Goal: Task Accomplishment & Management: Use online tool/utility

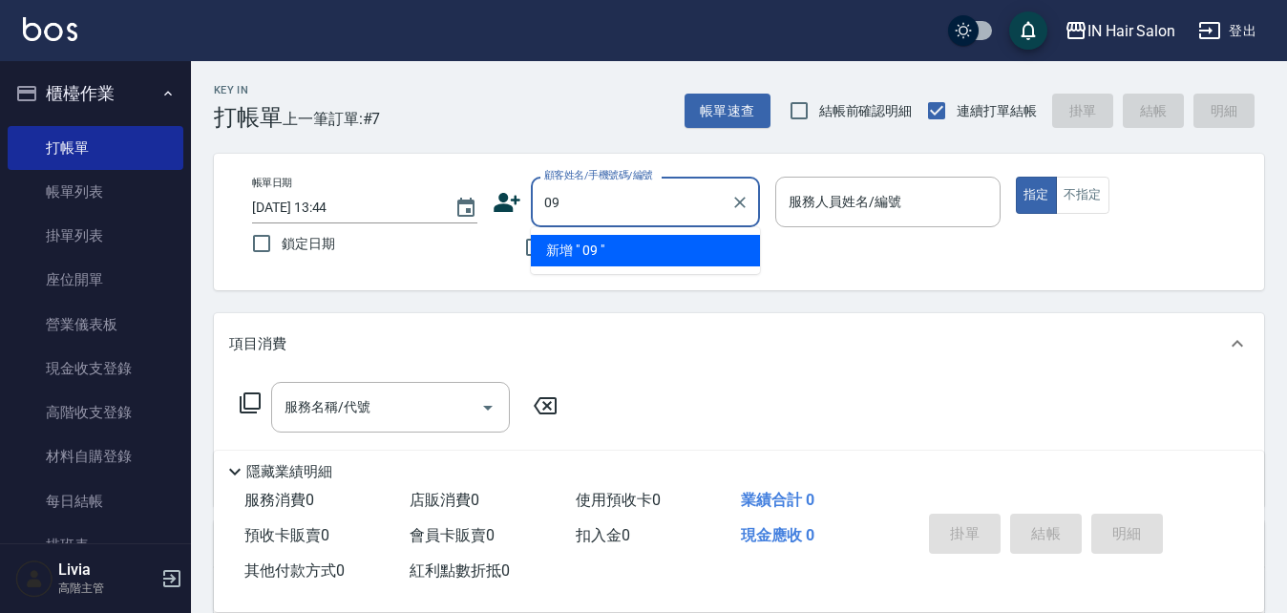
type input "0"
click at [547, 200] on input "0920654" at bounding box center [631, 201] width 183 height 33
click at [605, 199] on input "0920654" at bounding box center [631, 201] width 183 height 33
type input "0"
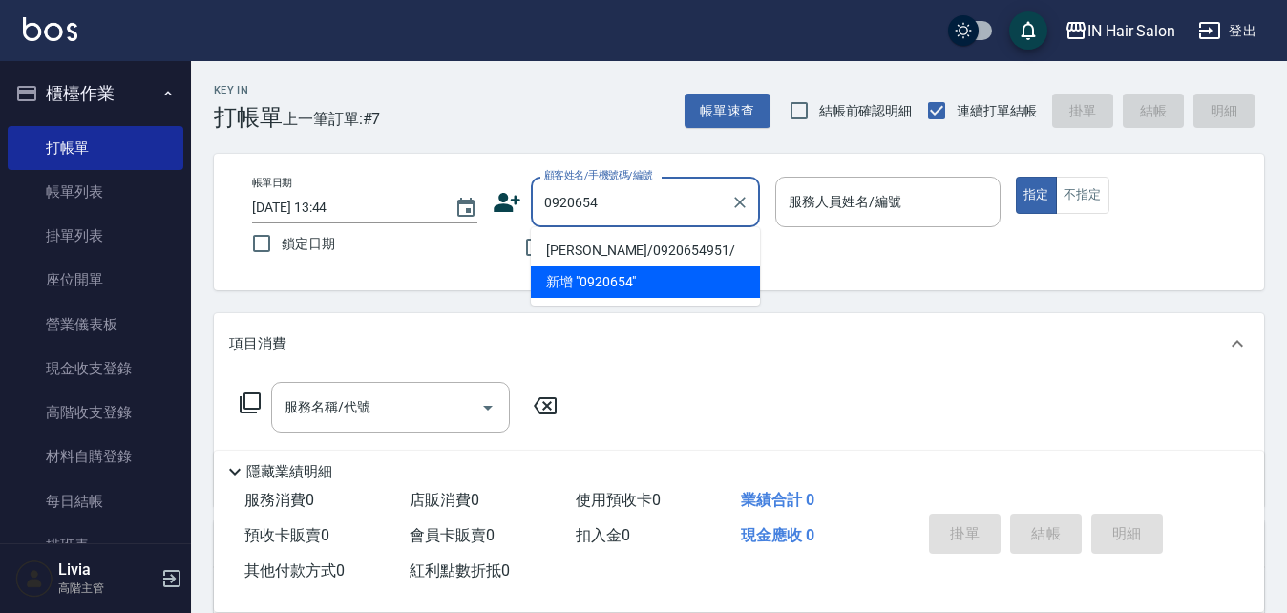
click at [591, 249] on li "[PERSON_NAME]/0920654951/" at bounding box center [645, 251] width 229 height 32
type input "[PERSON_NAME]/0920654951/"
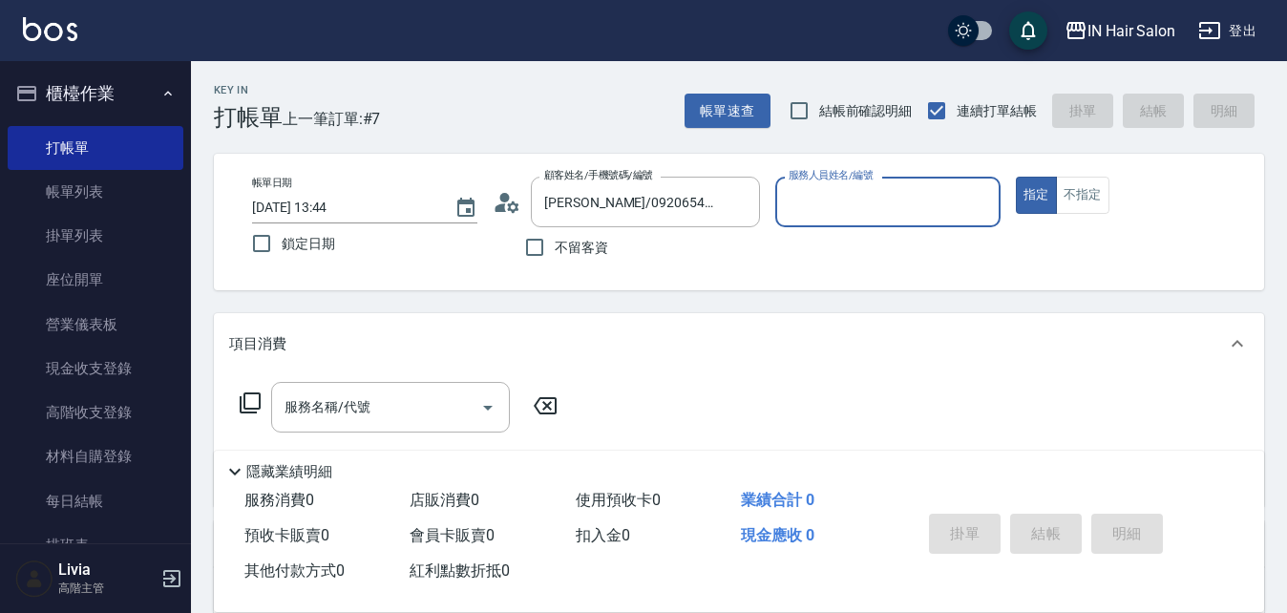
type input "8號店長Livia-8"
click at [255, 396] on icon at bounding box center [250, 403] width 23 height 23
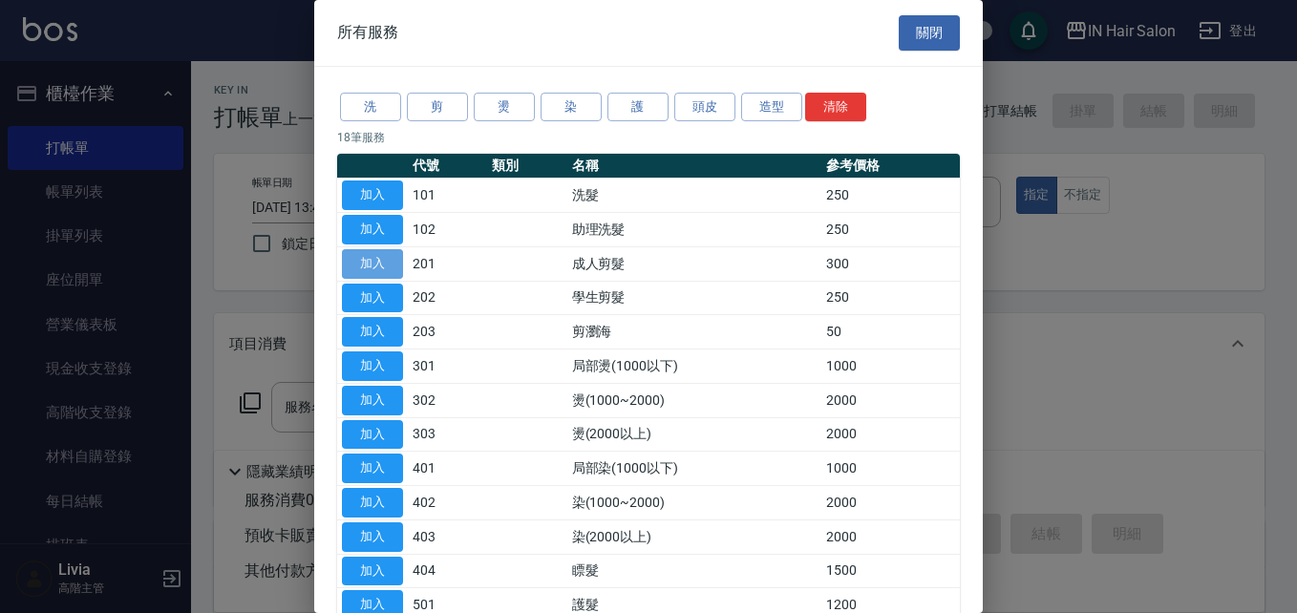
click at [360, 255] on button "加入" at bounding box center [372, 264] width 61 height 30
type input "成人剪髮(201)"
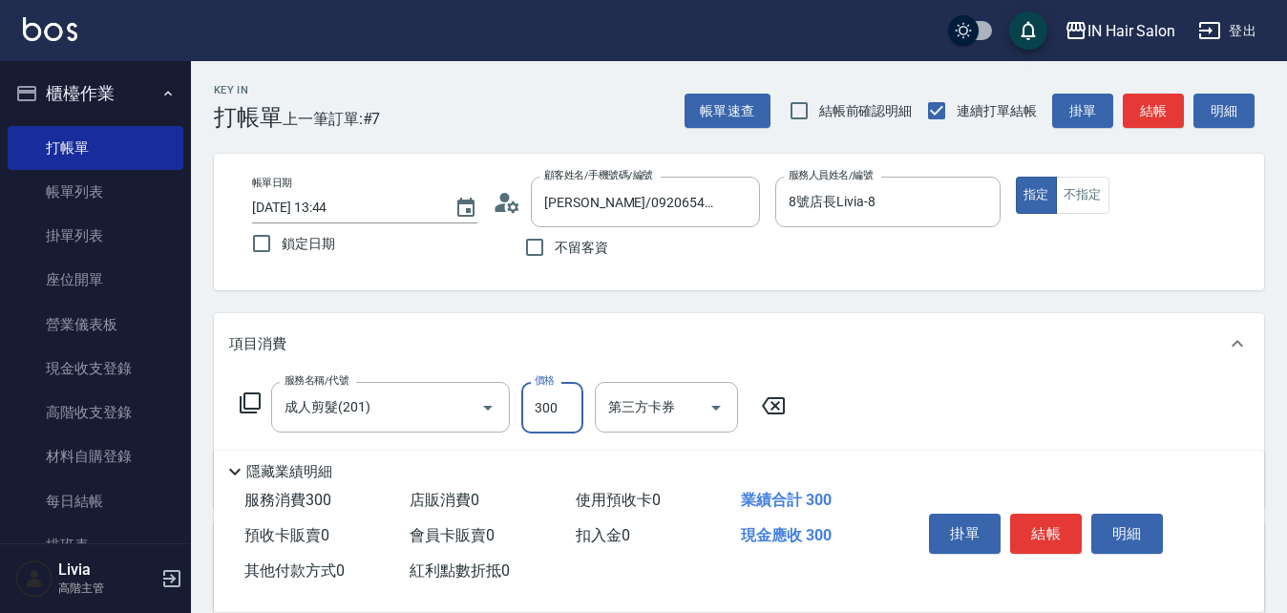
click at [563, 403] on input "300" at bounding box center [552, 408] width 62 height 52
type input "200"
click at [919, 405] on div "服務名稱/代號 成人剪髮(201) 服務名稱/代號 價格 200 價格 第三方卡券 第三方卡券" at bounding box center [739, 440] width 1050 height 133
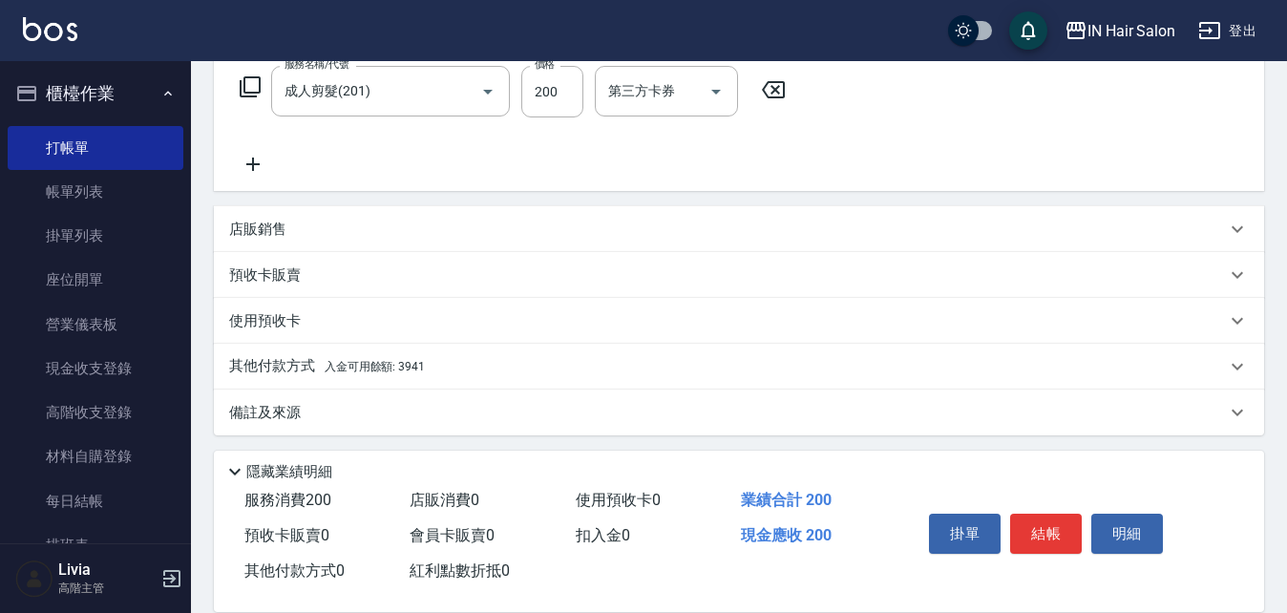
scroll to position [322, 0]
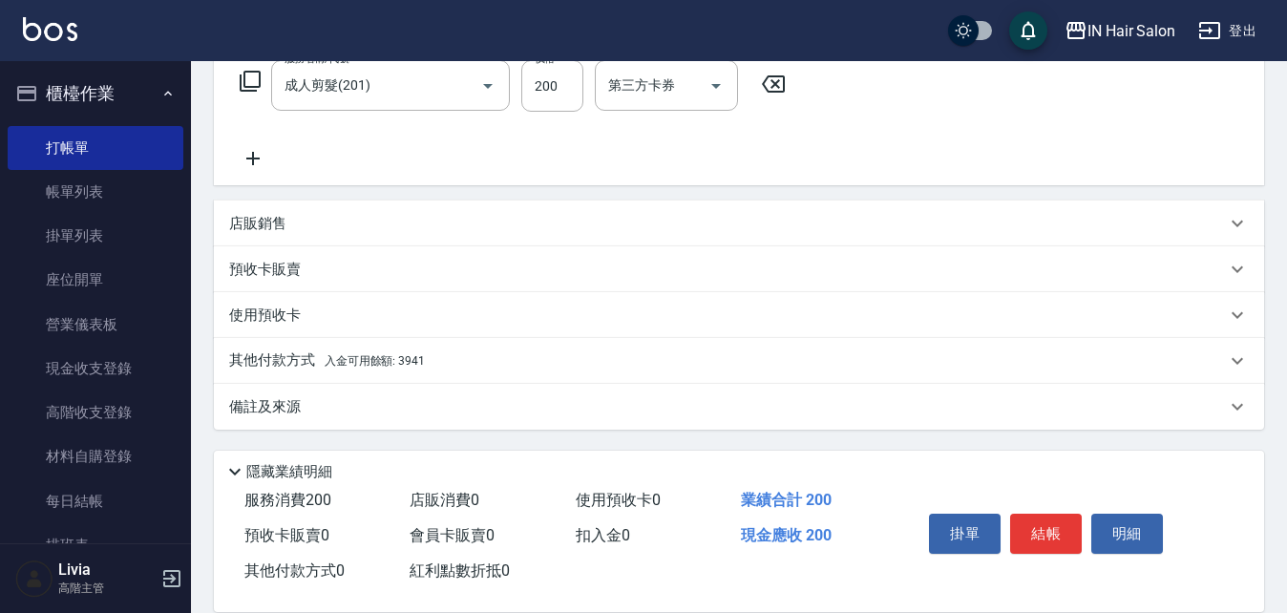
click at [291, 366] on p "其他付款方式 入金可用餘額: 3941" at bounding box center [327, 360] width 196 height 21
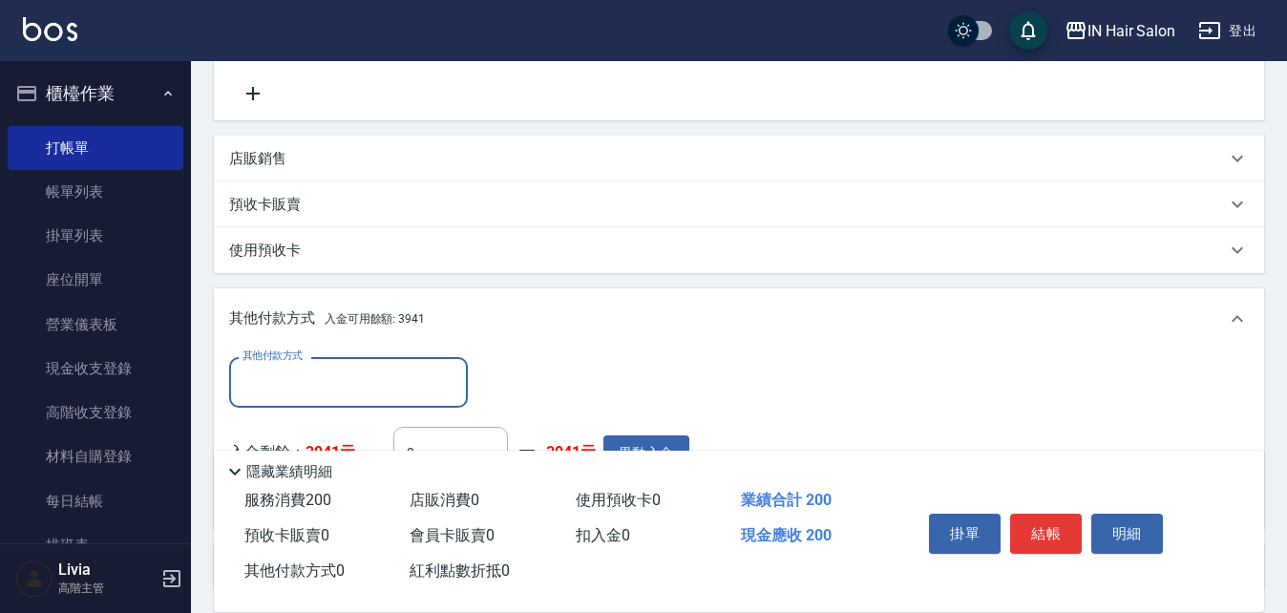
scroll to position [513, 0]
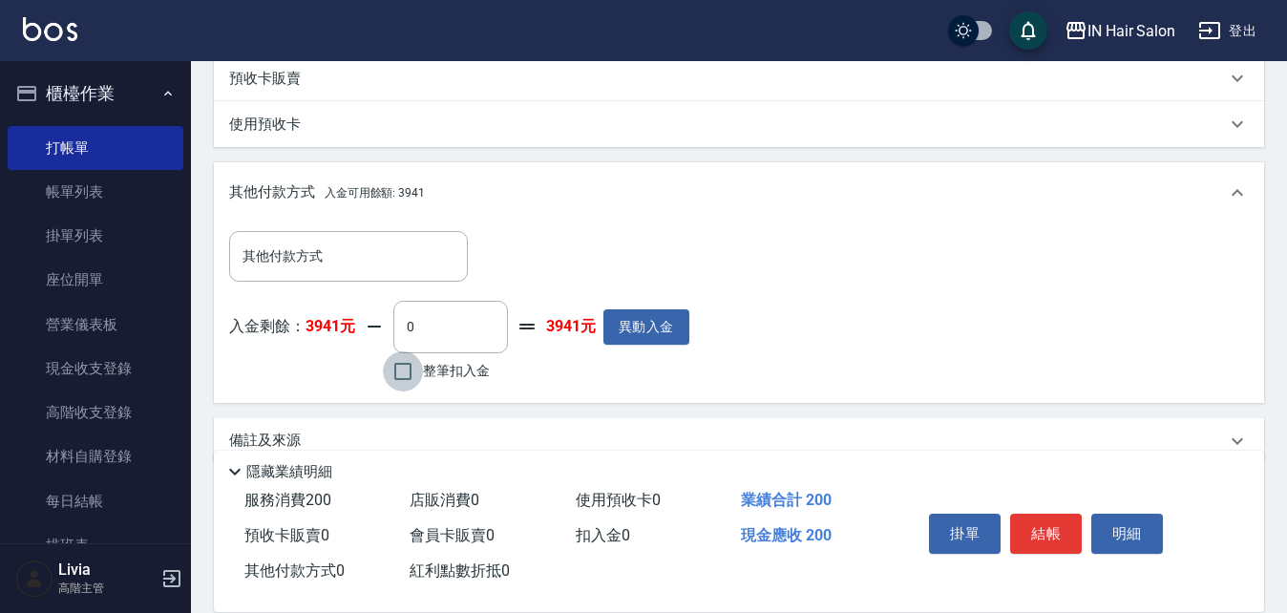
drag, startPoint x: 400, startPoint y: 371, endPoint x: 545, endPoint y: 376, distance: 145.2
click at [401, 371] on input "整筆扣入金" at bounding box center [403, 371] width 40 height 40
checkbox input "true"
type input "200"
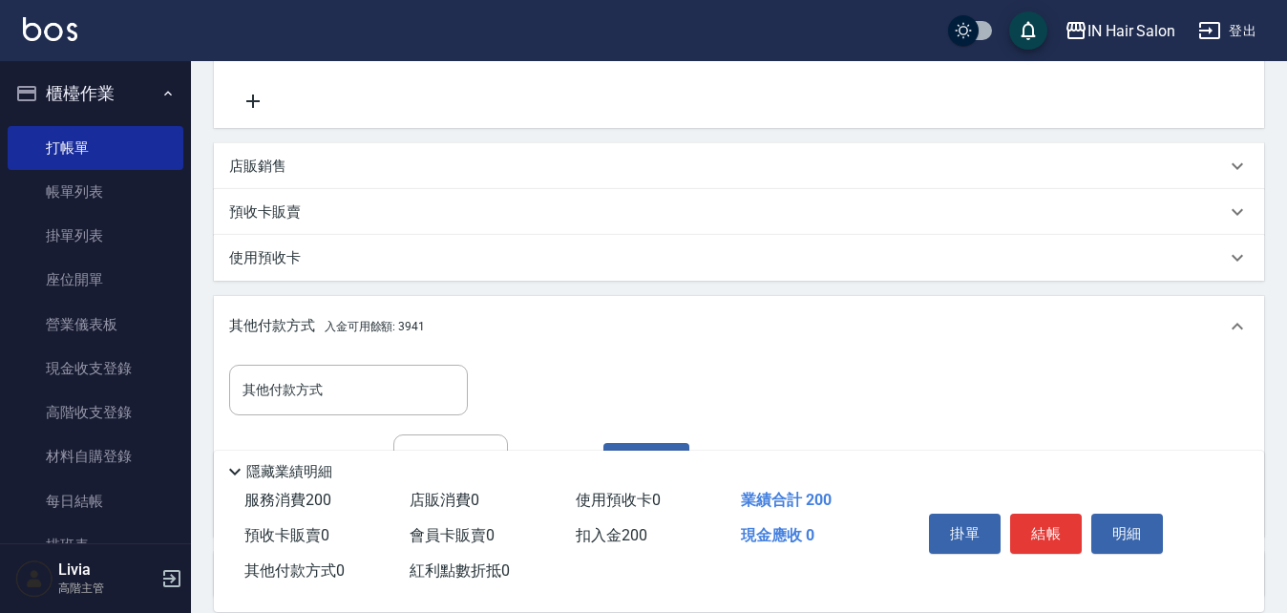
scroll to position [131, 0]
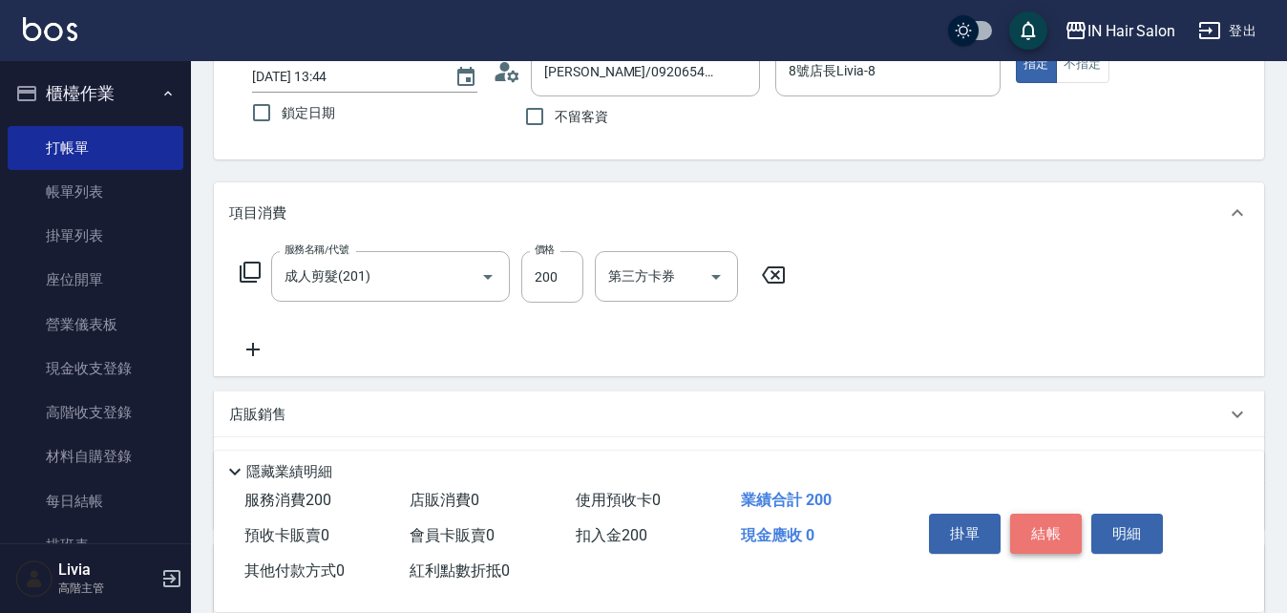
click at [1044, 523] on button "結帳" at bounding box center [1046, 534] width 72 height 40
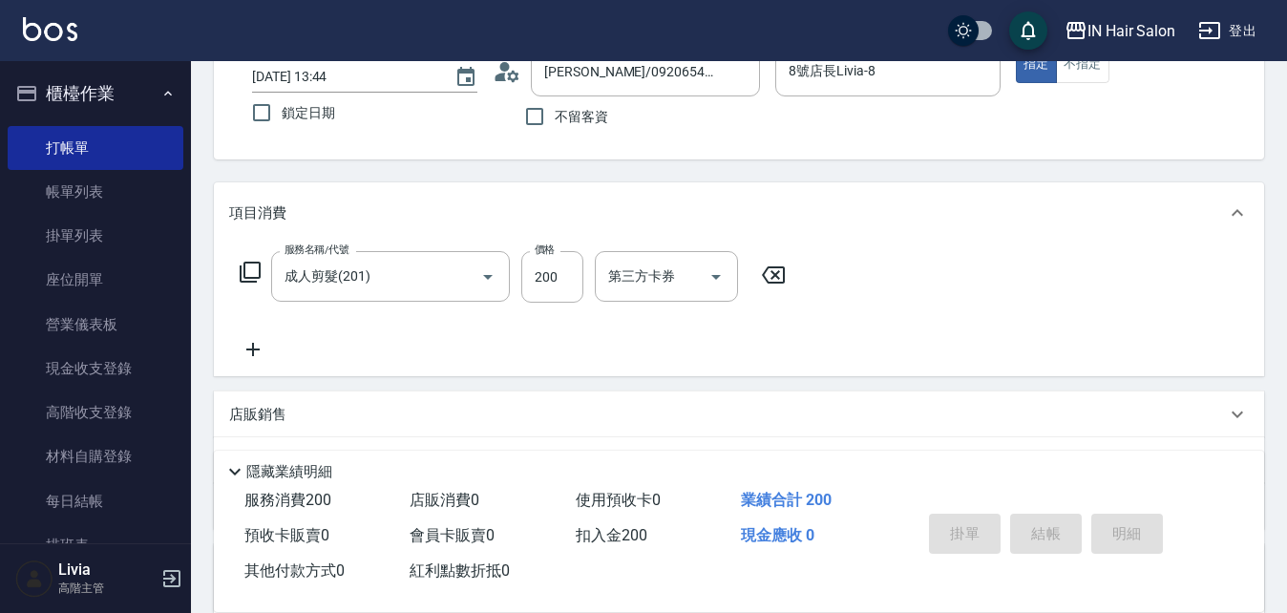
type input "[DATE] 15:01"
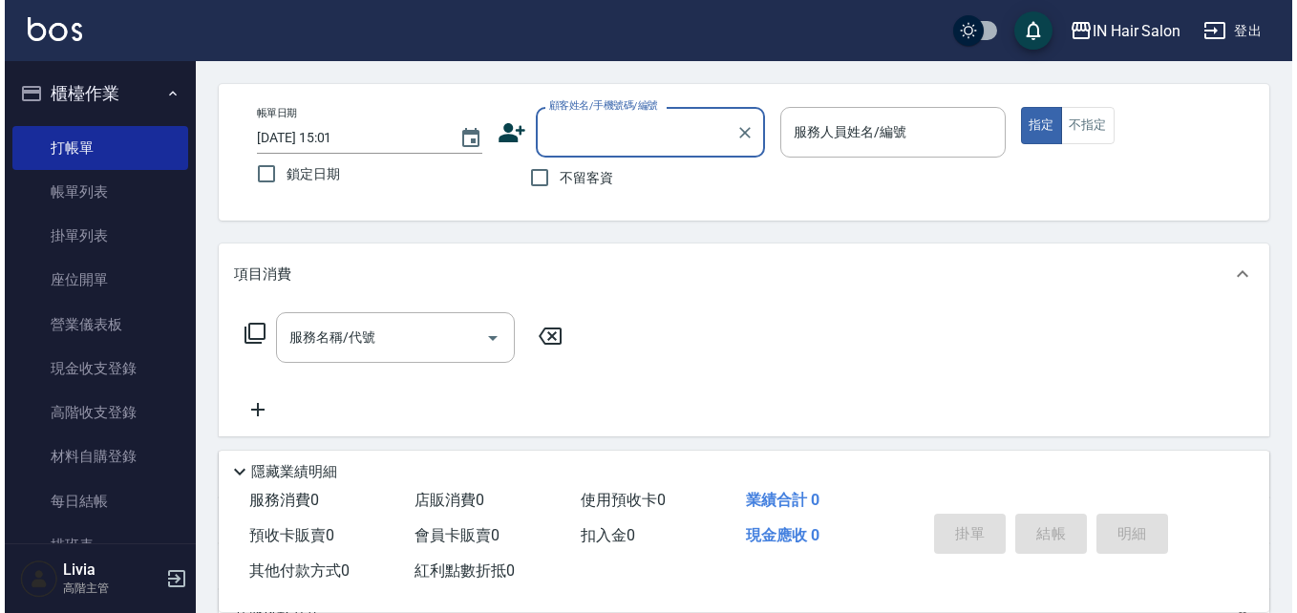
scroll to position [0, 0]
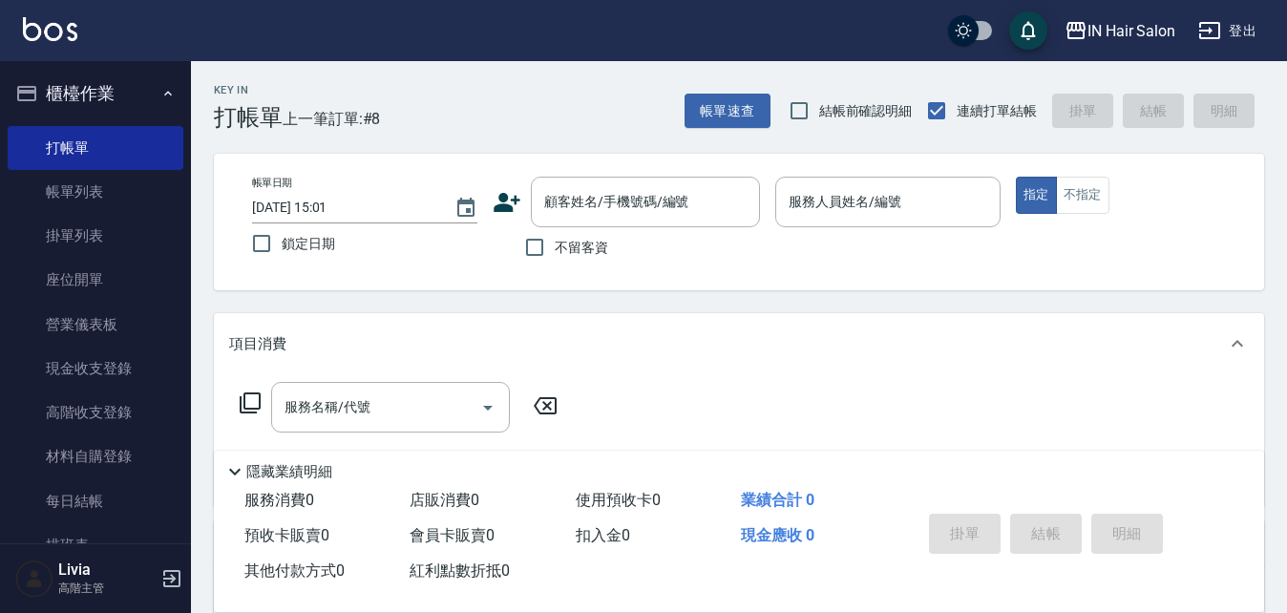
click at [503, 202] on icon at bounding box center [507, 202] width 27 height 19
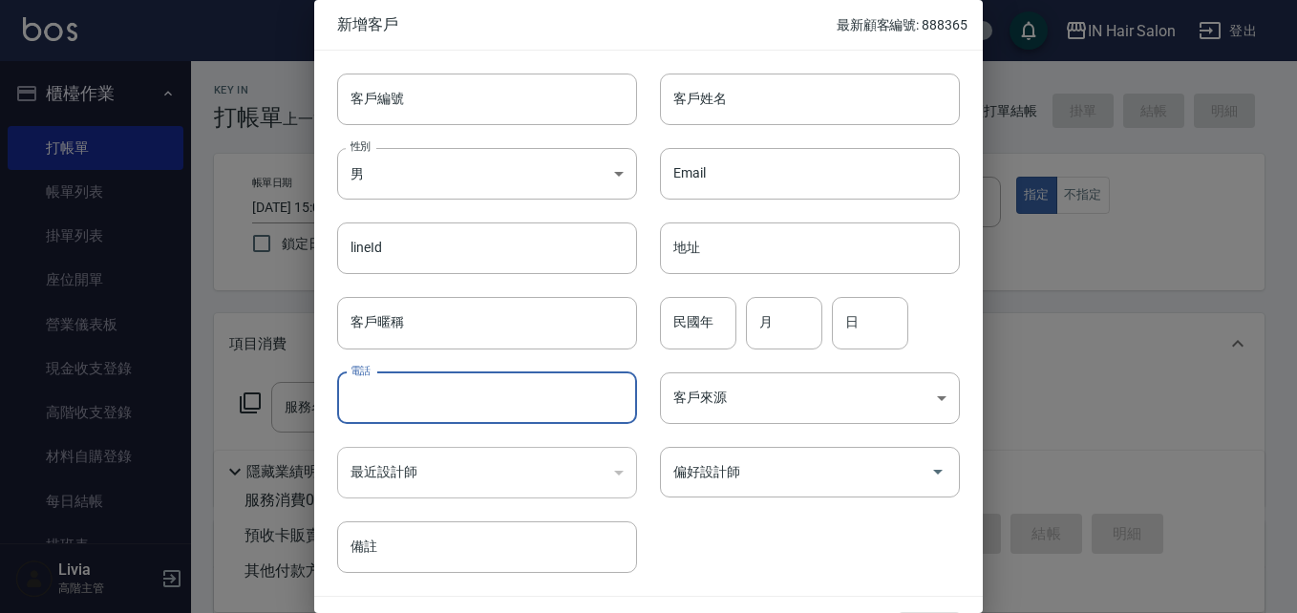
click at [408, 398] on input "電話" at bounding box center [487, 398] width 300 height 52
type input "0902137916"
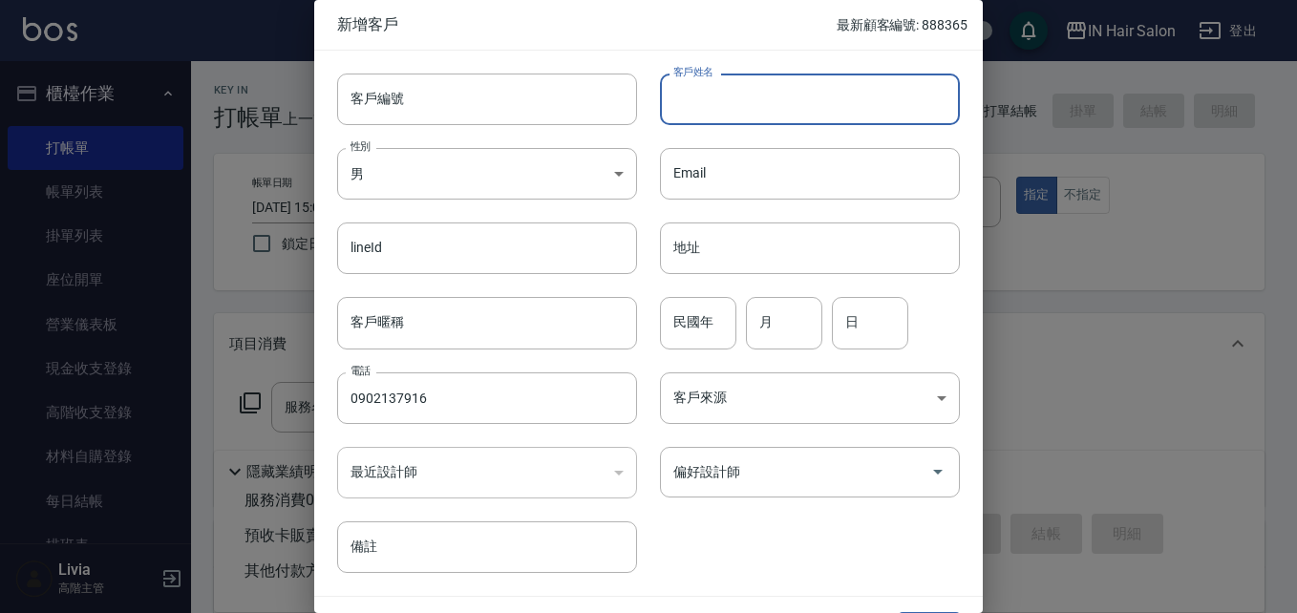
click at [763, 83] on input "客戶姓名" at bounding box center [810, 100] width 300 height 52
type input "[PERSON_NAME]"
click at [708, 329] on input "民國年" at bounding box center [698, 323] width 76 height 52
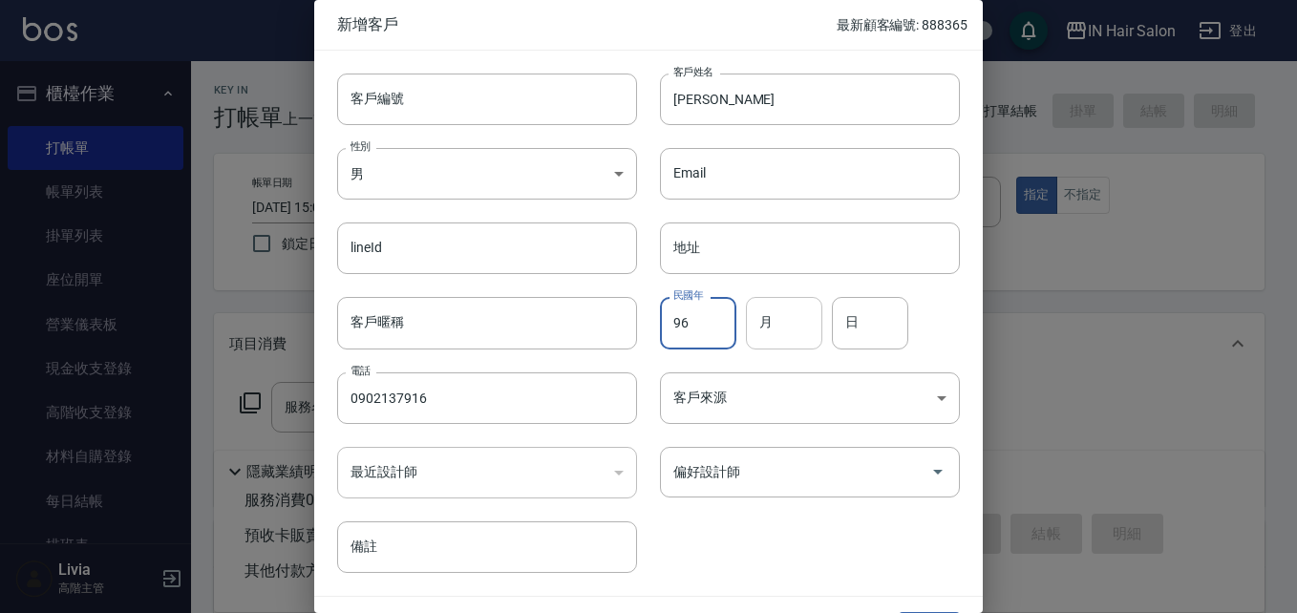
type input "96"
click at [780, 329] on input "月" at bounding box center [784, 323] width 76 height 52
type input "09"
click at [838, 319] on input "日" at bounding box center [870, 323] width 76 height 52
type input "16"
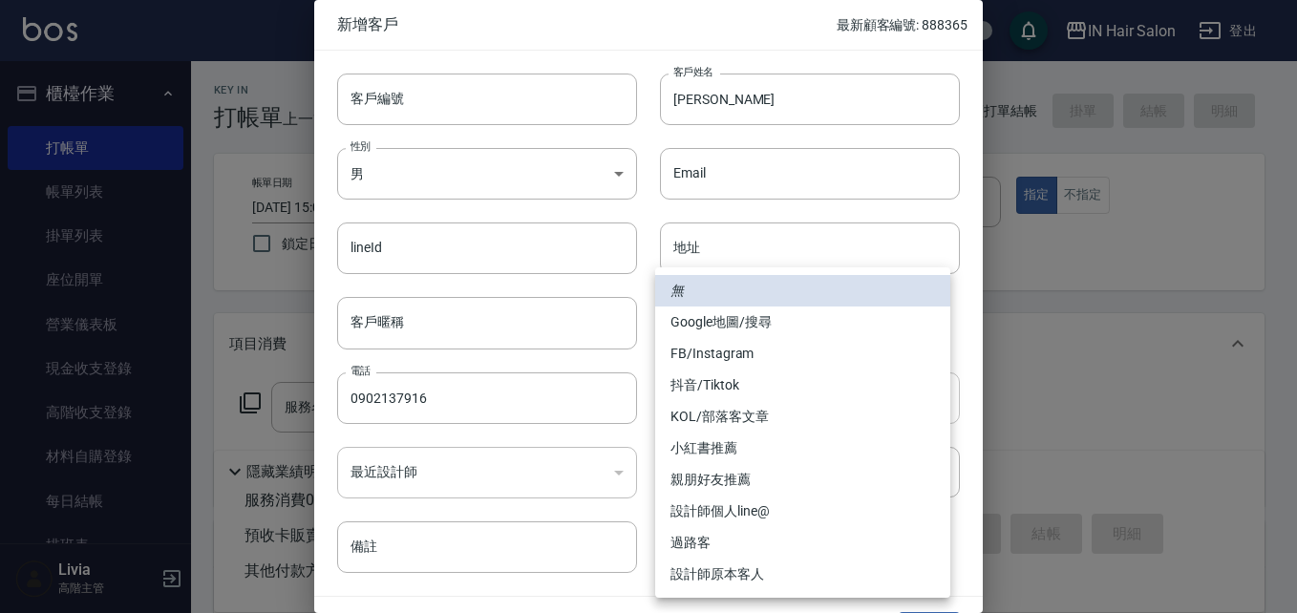
click at [690, 400] on body "IN Hair Salon 登出 櫃檯作業 打帳單 帳單列表 掛單列表 座位開單 營業儀表板 現金收支登錄 高階收支登錄 材料自購登錄 每日結帳 排班表 現場…" at bounding box center [648, 467] width 1297 height 934
click at [708, 547] on li "過路客" at bounding box center [802, 543] width 295 height 32
type input "過路客"
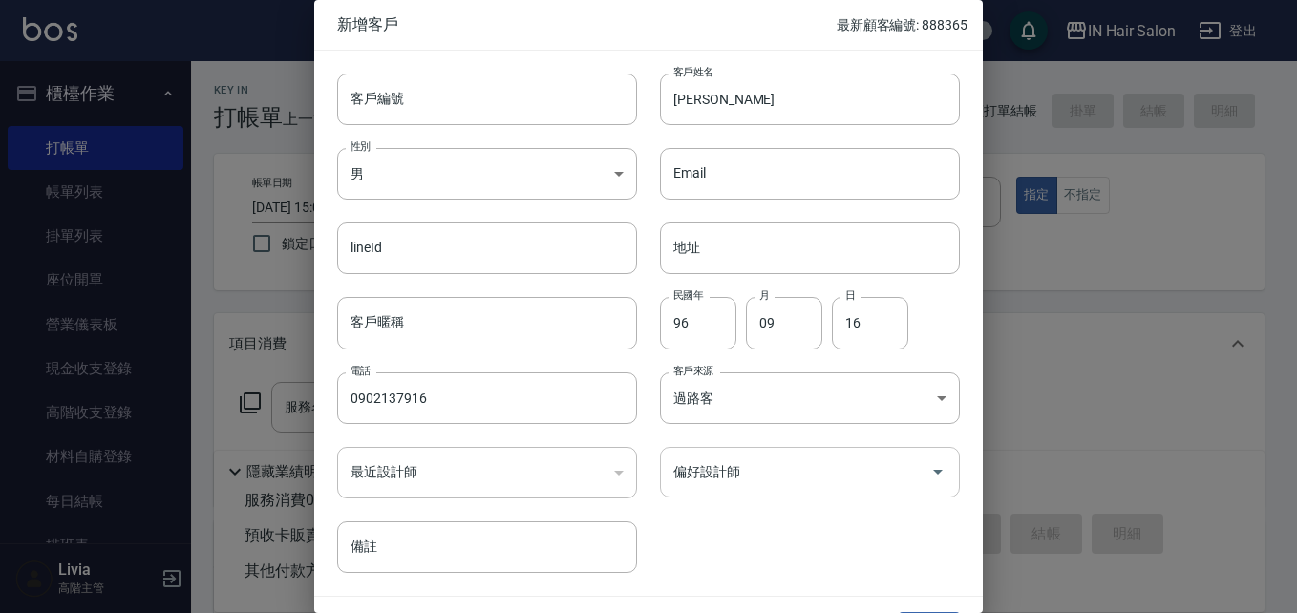
click at [722, 476] on input "偏好設計師" at bounding box center [795, 472] width 254 height 33
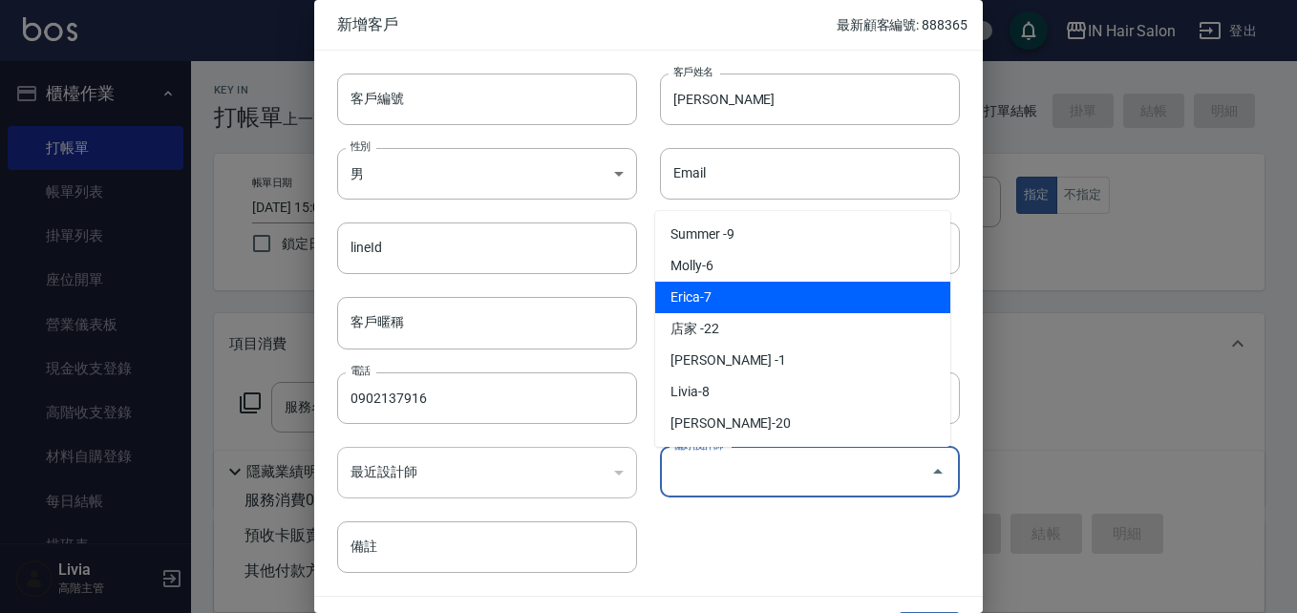
click at [708, 294] on li "Erica-7" at bounding box center [802, 298] width 295 height 32
type input "[PERSON_NAME]"
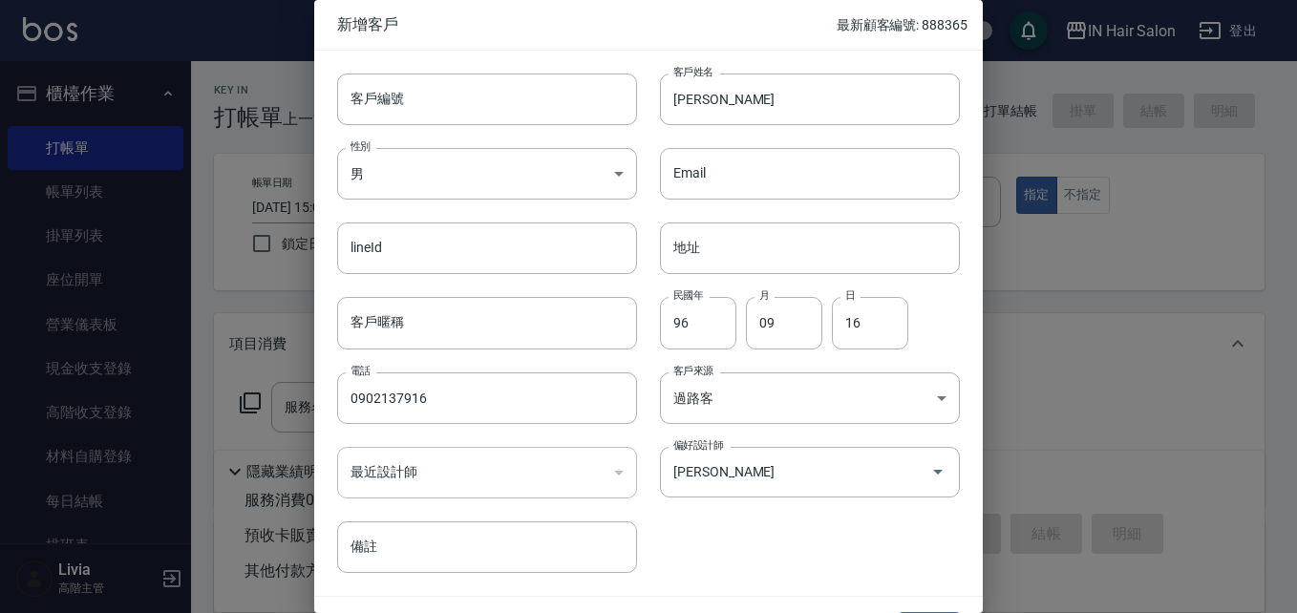
click at [769, 535] on div "客戶編號 客戶編號 客戶姓名 [PERSON_NAME]姓名 性別 男 [DEMOGRAPHIC_DATA] 性別 Email Email lineId li…" at bounding box center [637, 312] width 646 height 522
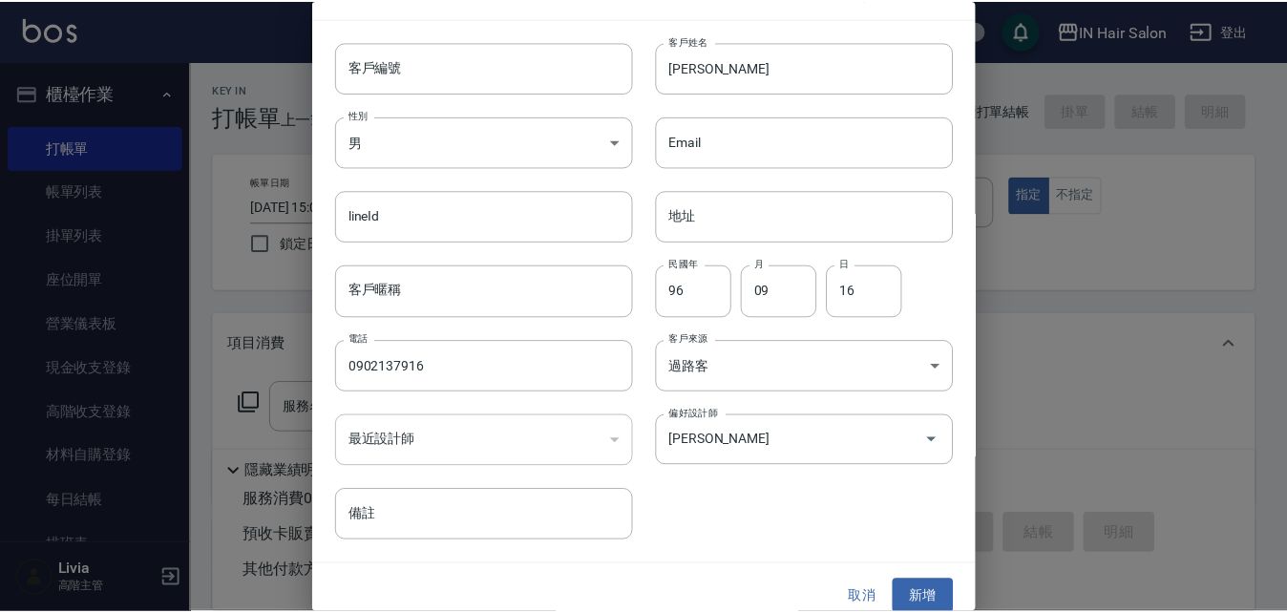
scroll to position [49, 0]
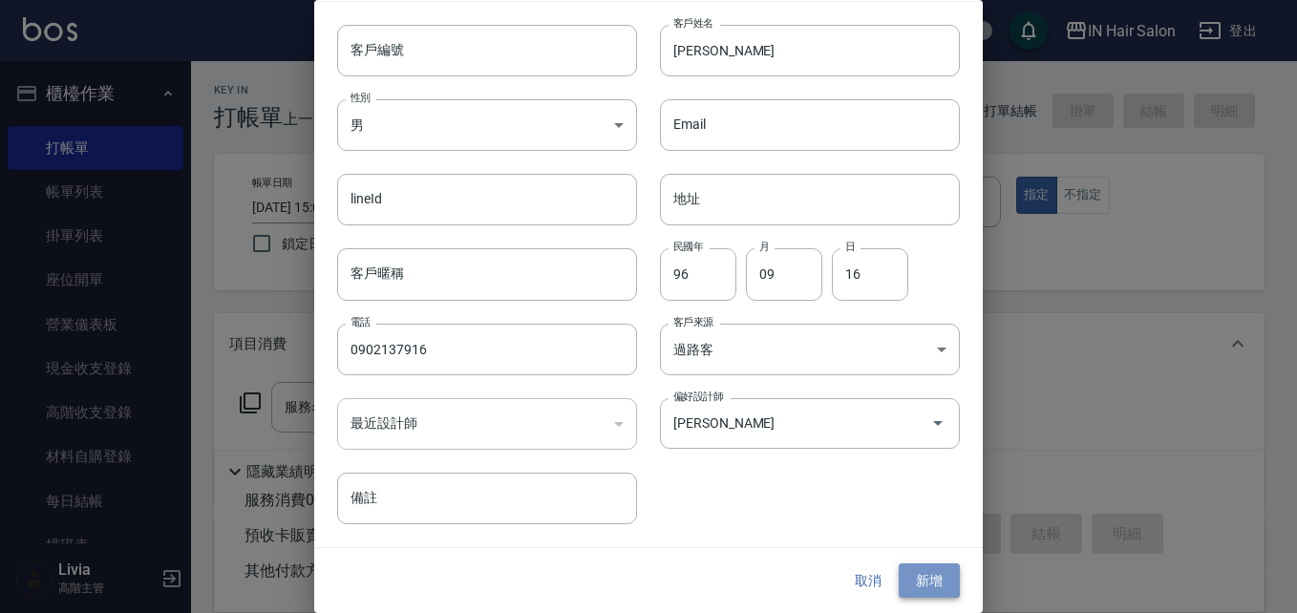
click at [933, 575] on button "新增" at bounding box center [929, 580] width 61 height 35
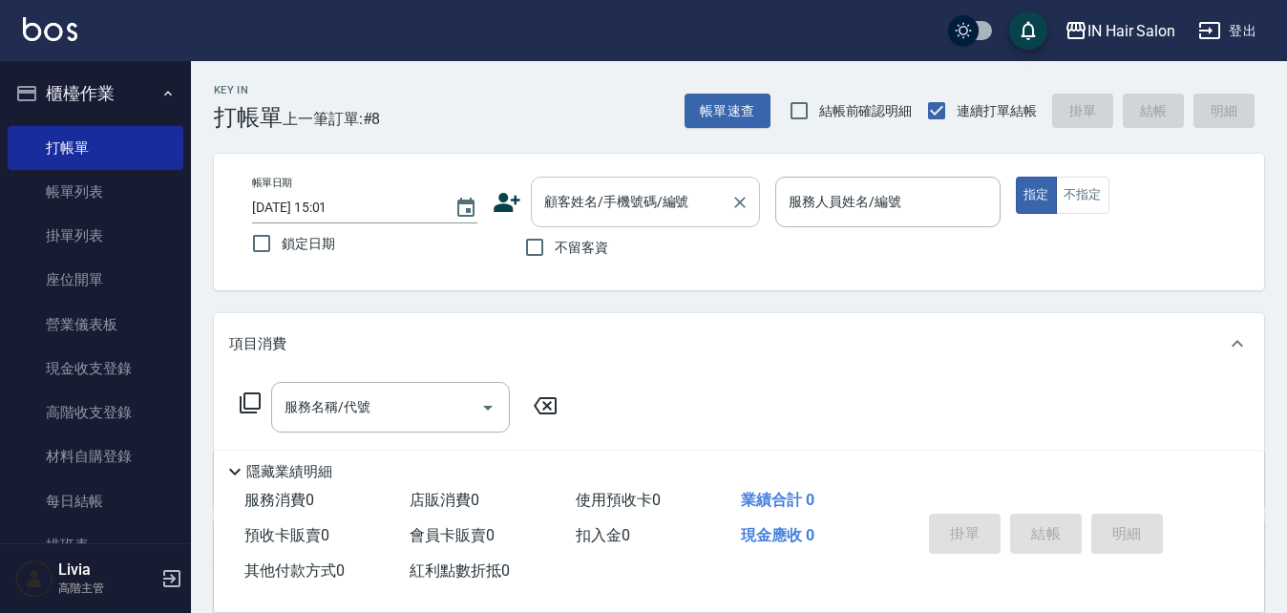
click at [587, 212] on input "顧客姓名/手機號碼/編號" at bounding box center [631, 201] width 183 height 33
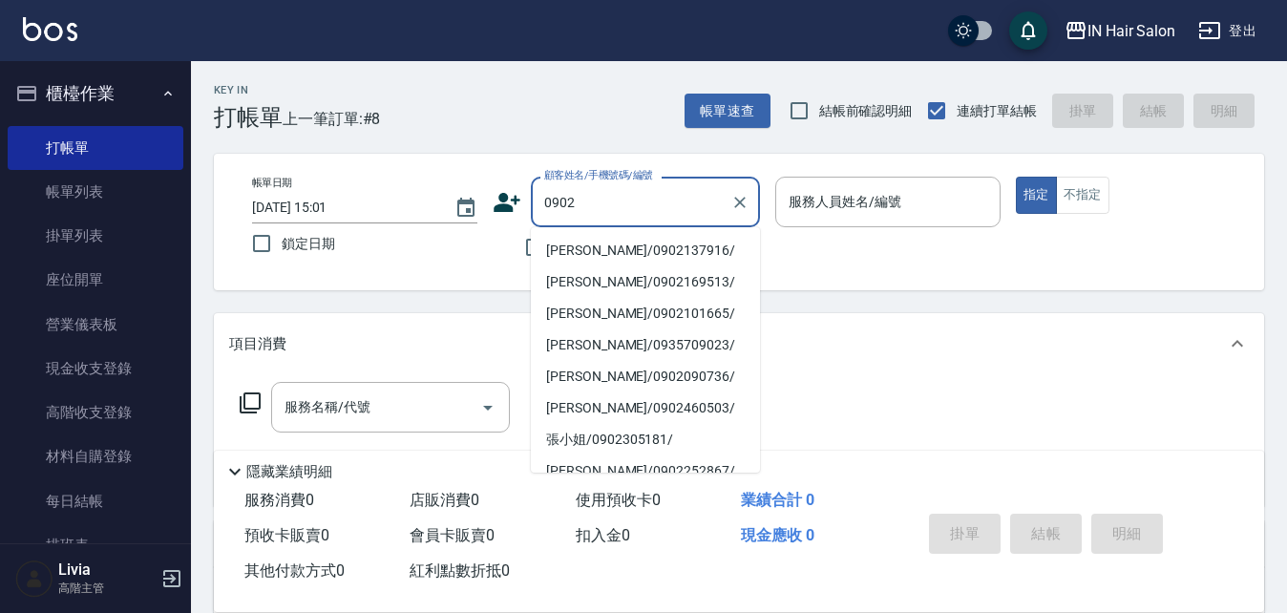
click at [582, 256] on li "[PERSON_NAME]/0902137916/" at bounding box center [645, 251] width 229 height 32
type input "[PERSON_NAME]/0902137916/"
type input "7號設計師[PERSON_NAME]-7"
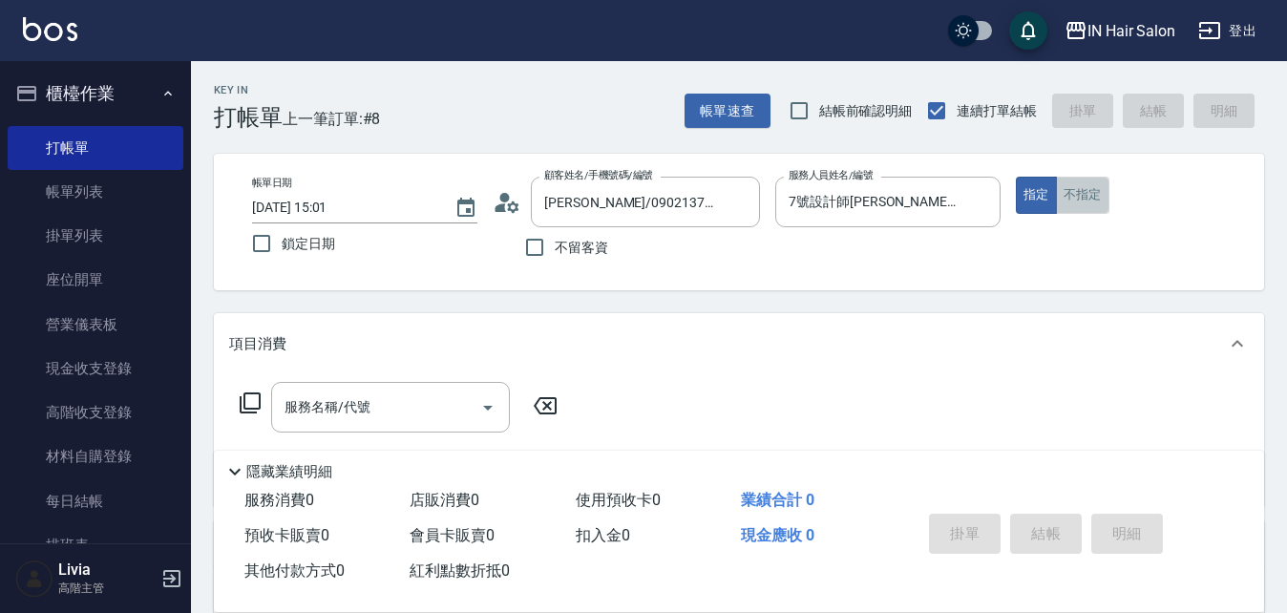
click at [1085, 191] on button "不指定" at bounding box center [1082, 195] width 53 height 37
click at [248, 406] on icon at bounding box center [250, 403] width 23 height 23
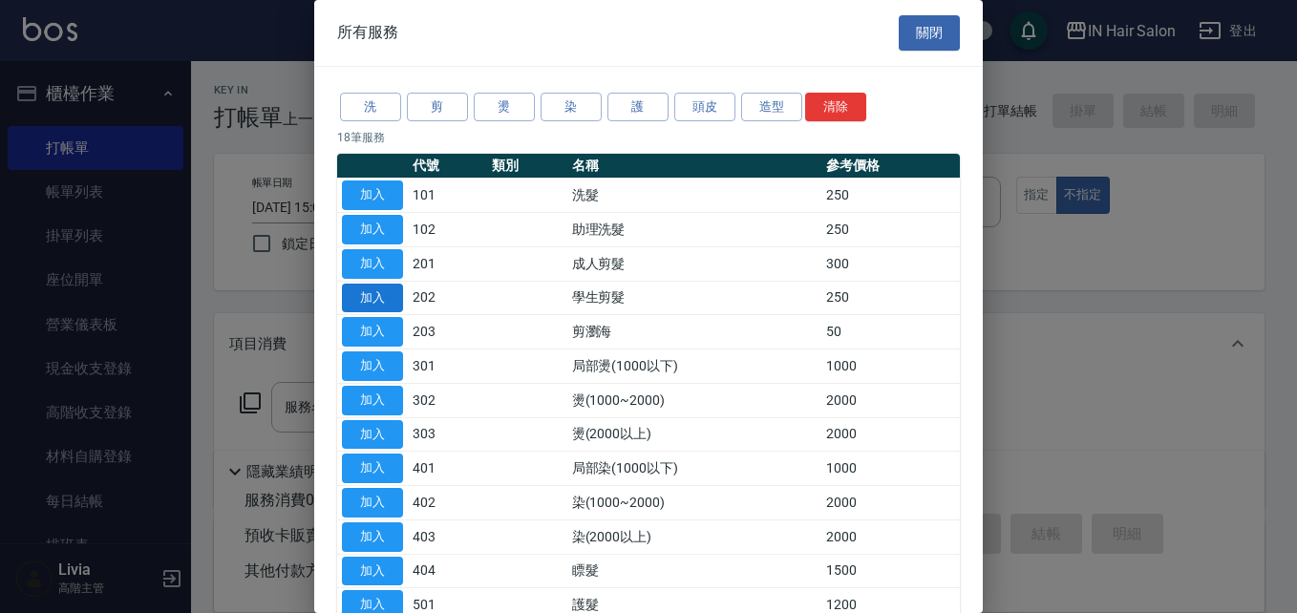
click at [368, 294] on button "加入" at bounding box center [372, 299] width 61 height 30
type input "學生剪髮(202)"
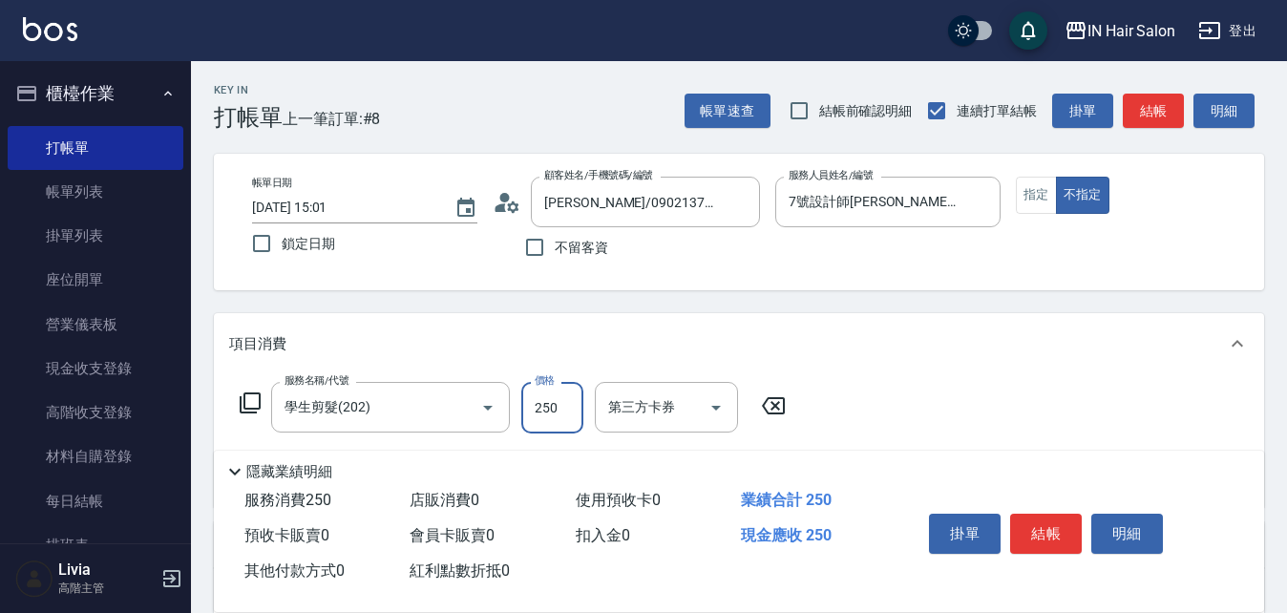
click at [571, 401] on input "250" at bounding box center [552, 408] width 62 height 52
type input "300"
click at [965, 432] on div "服務名稱/代號 學生剪髮(202) 服務名稱/代號 價格 300 價格 第三方卡券 第三方卡券" at bounding box center [739, 440] width 1050 height 133
click at [1051, 515] on button "結帳" at bounding box center [1046, 534] width 72 height 40
type input "[DATE] 15:02"
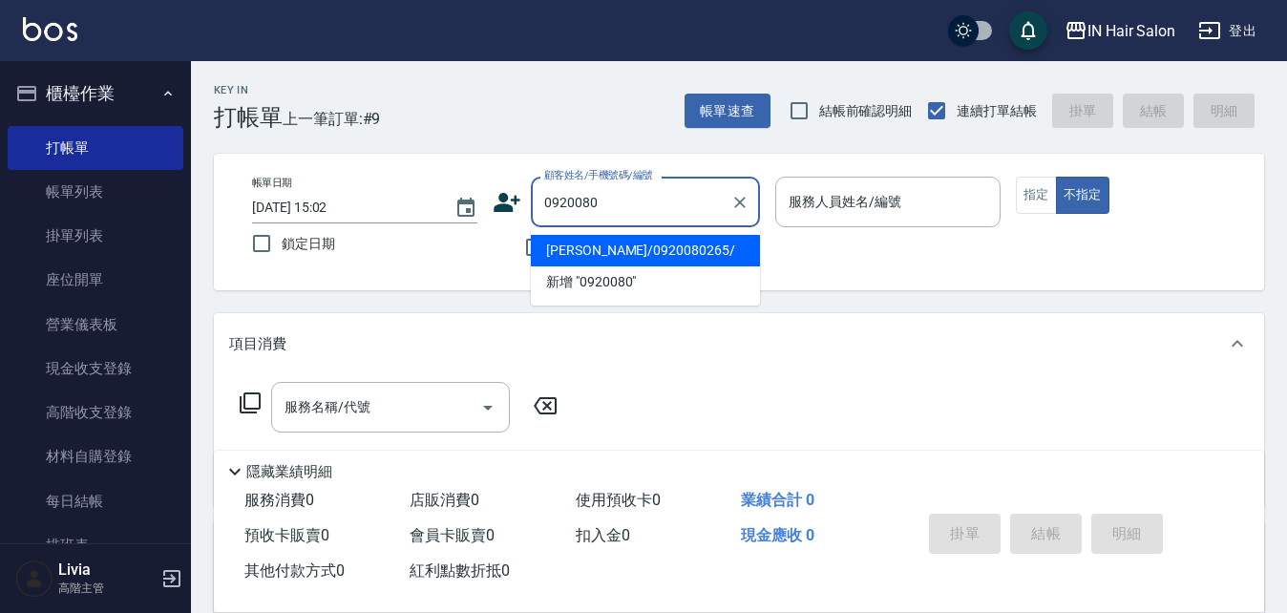
click at [623, 247] on li "[PERSON_NAME]/0920080265/" at bounding box center [645, 251] width 229 height 32
type input "[PERSON_NAME]/0920080265/"
type input "6號設計師[PERSON_NAME]-6"
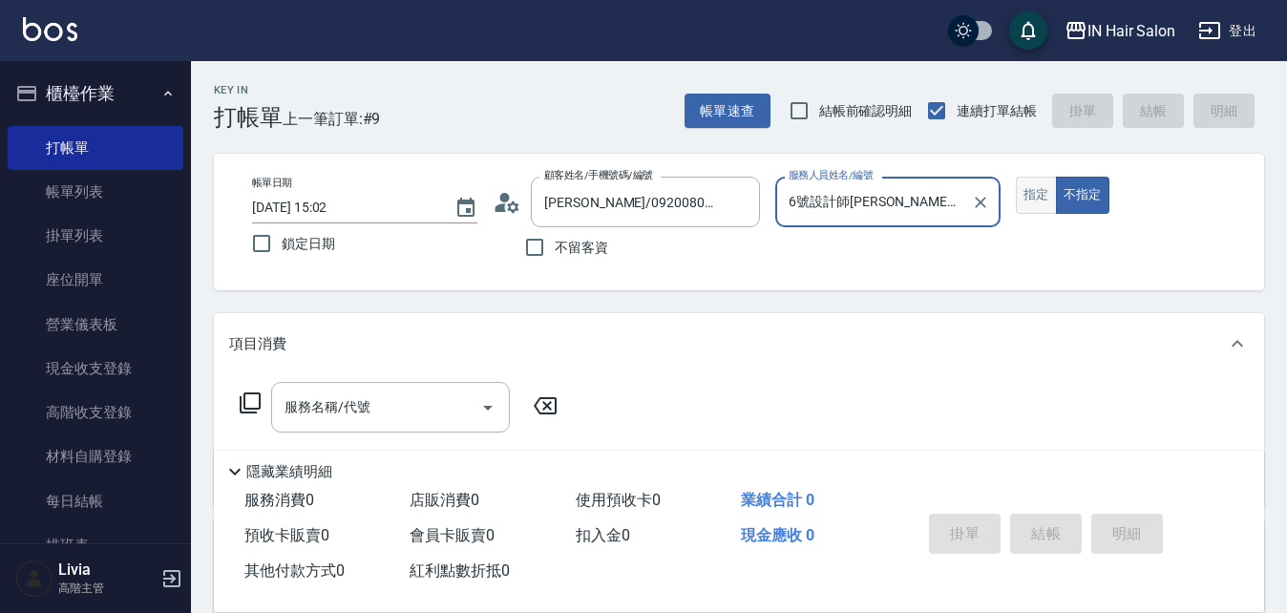
click at [1035, 200] on button "指定" at bounding box center [1036, 195] width 41 height 37
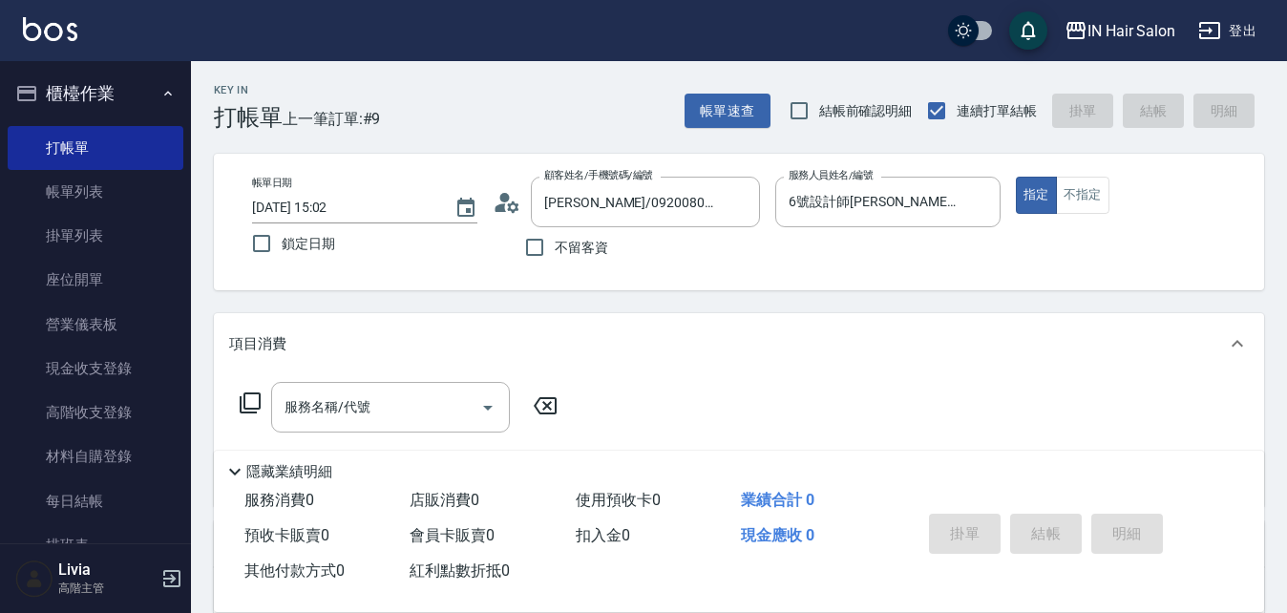
click at [244, 398] on icon at bounding box center [250, 403] width 21 height 21
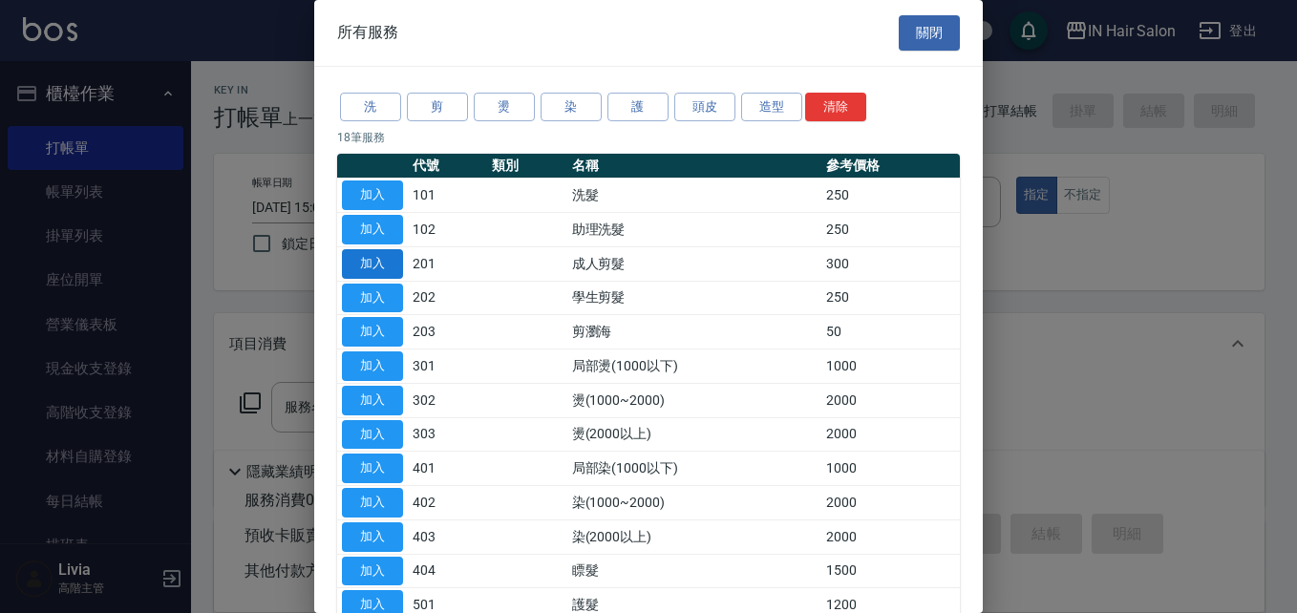
click at [393, 255] on button "加入" at bounding box center [372, 264] width 61 height 30
type input "成人剪髮(201)"
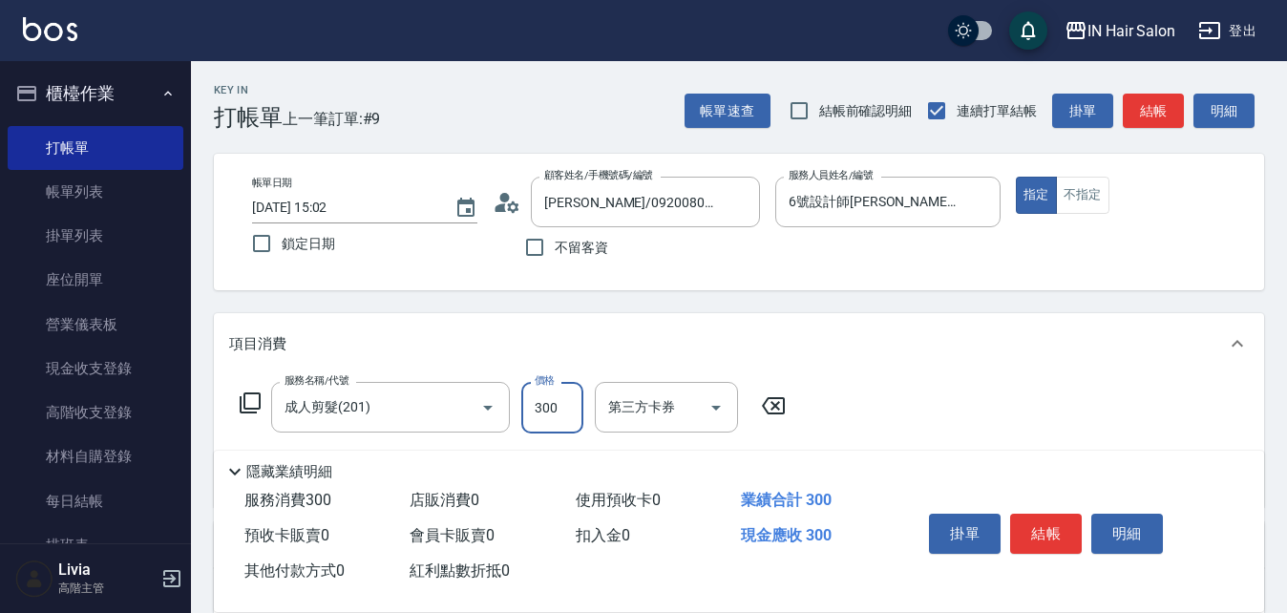
click at [563, 401] on input "300" at bounding box center [552, 408] width 62 height 52
type input "400"
click at [932, 416] on div "服務名稱/代號 成人剪髮(201) 服務名稱/代號 價格 400 價格 第三方卡券 第三方卡券" at bounding box center [739, 440] width 1050 height 133
click at [1051, 517] on button "結帳" at bounding box center [1046, 534] width 72 height 40
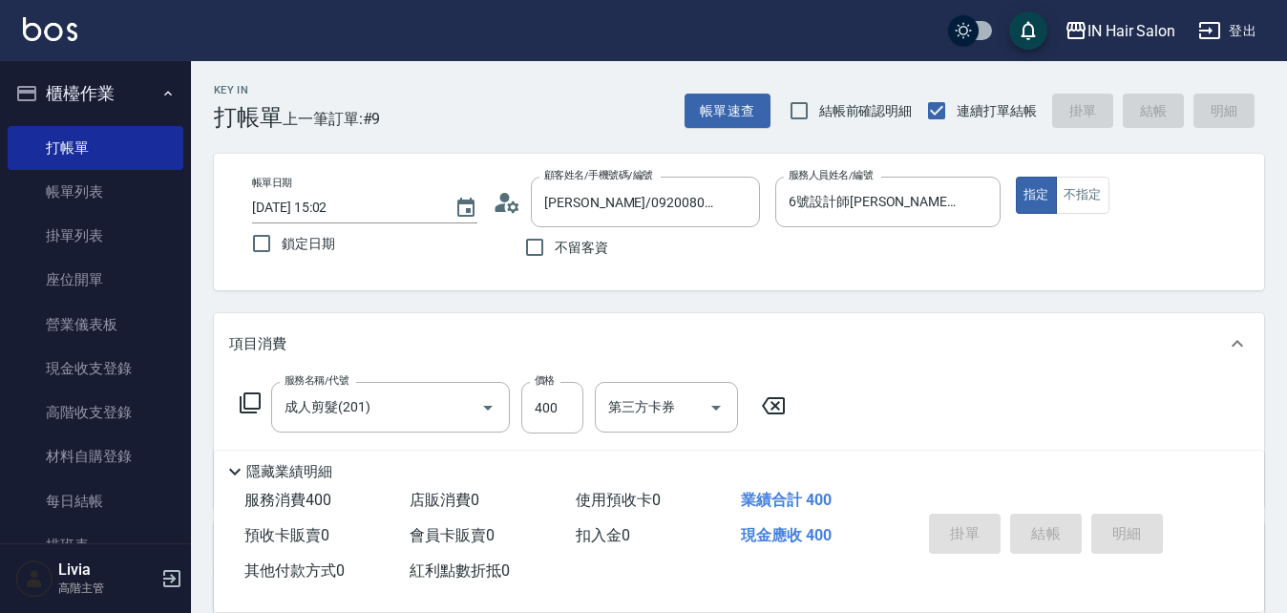
type input "[DATE] 15:03"
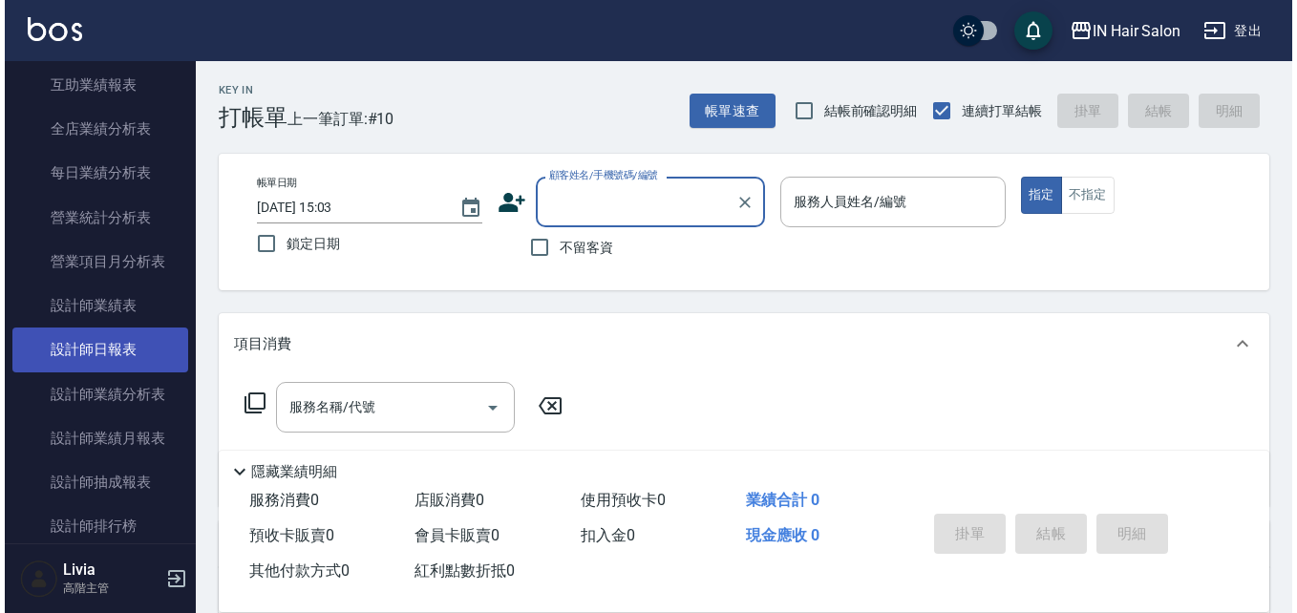
scroll to position [1146, 0]
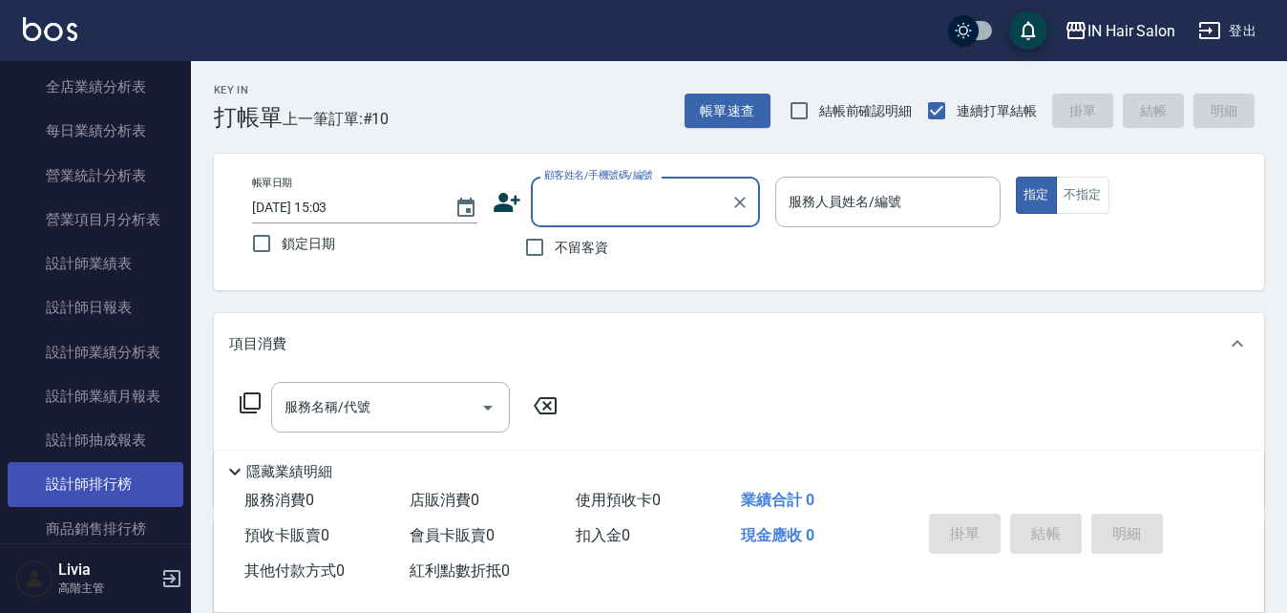
drag, startPoint x: 109, startPoint y: 481, endPoint x: 131, endPoint y: 477, distance: 22.3
click at [112, 481] on link "設計師排行榜" at bounding box center [96, 484] width 176 height 44
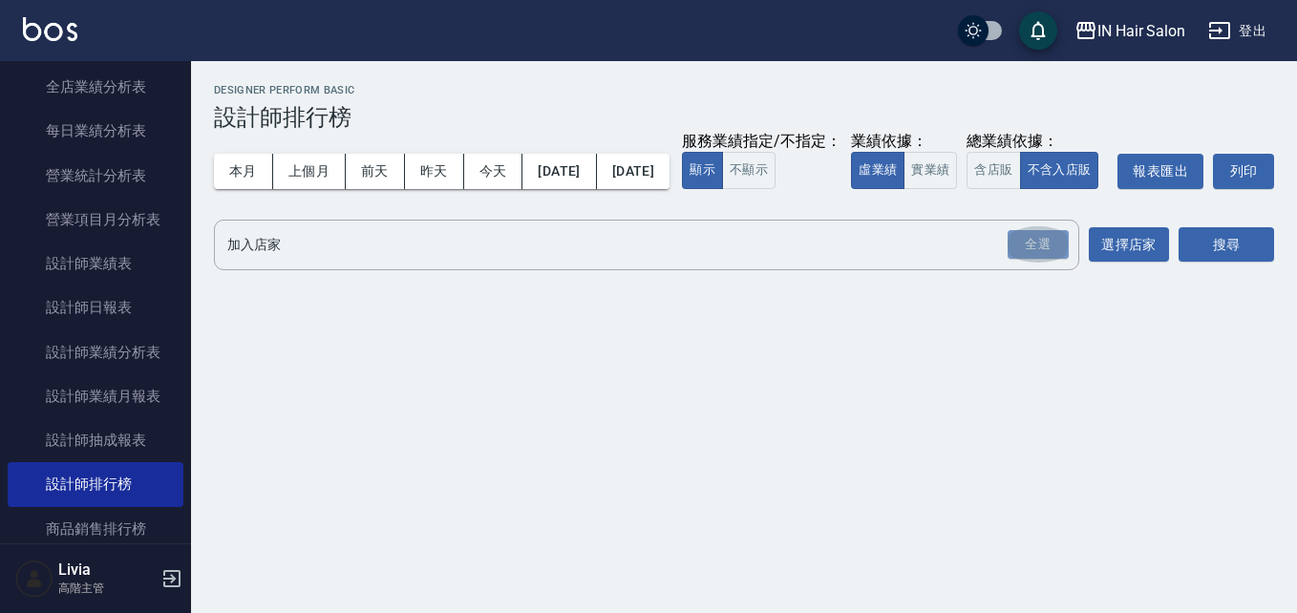
drag, startPoint x: 1021, startPoint y: 278, endPoint x: 722, endPoint y: 249, distance: 300.3
click at [1012, 260] on div "全選" at bounding box center [1038, 245] width 61 height 30
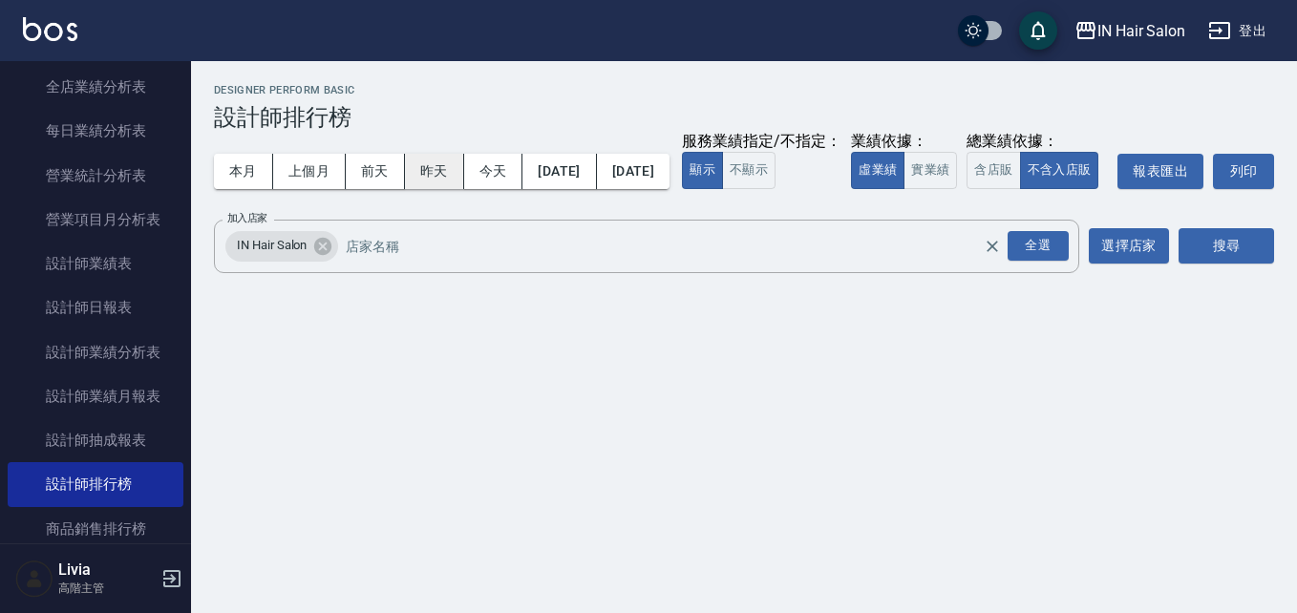
click at [435, 169] on button "昨天" at bounding box center [434, 171] width 59 height 35
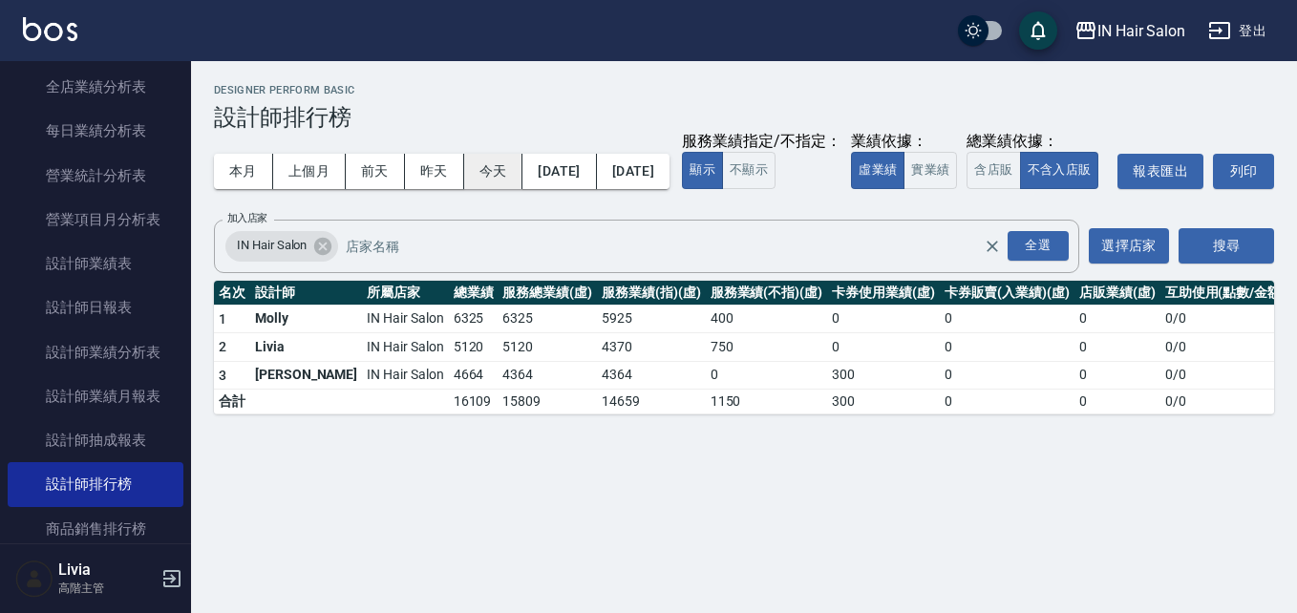
click at [500, 165] on button "今天" at bounding box center [493, 171] width 59 height 35
click at [253, 168] on button "本月" at bounding box center [243, 171] width 59 height 35
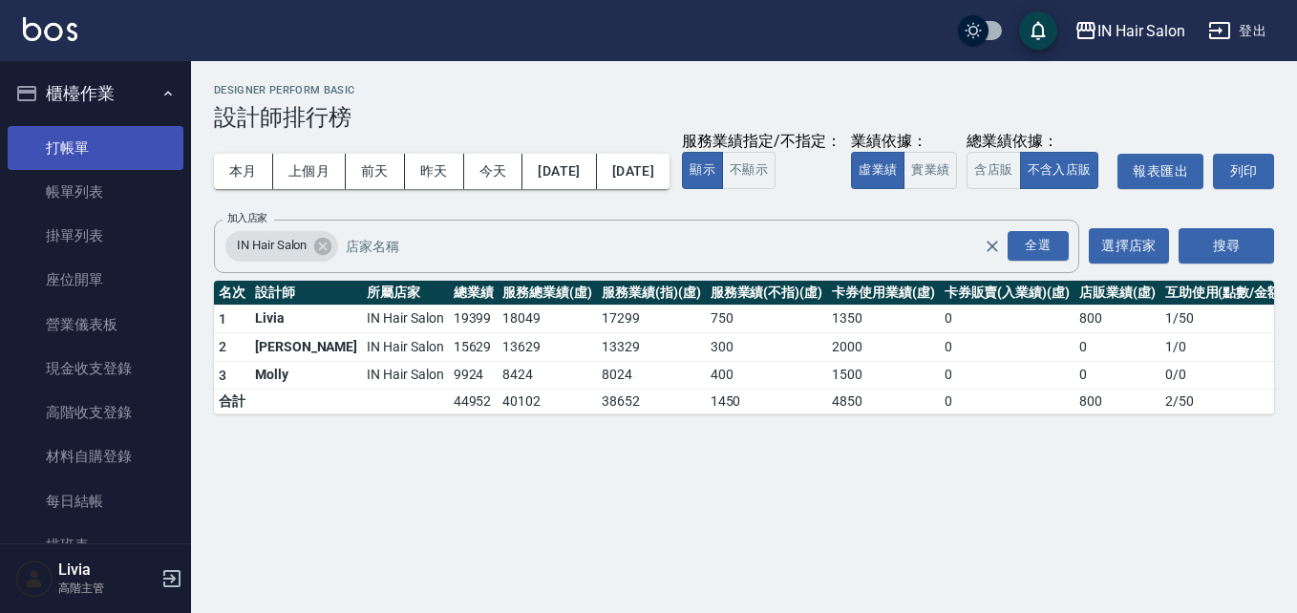
click at [88, 142] on link "打帳單" at bounding box center [96, 148] width 176 height 44
